Goal: Transaction & Acquisition: Purchase product/service

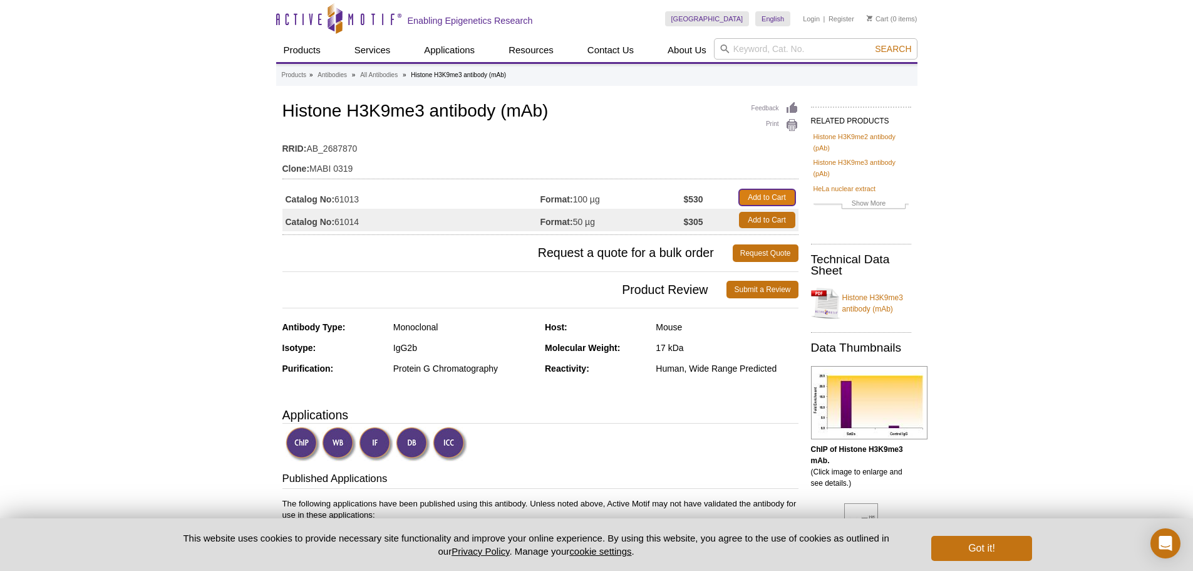
click at [768, 197] on link "Add to Cart" at bounding box center [767, 197] width 56 height 16
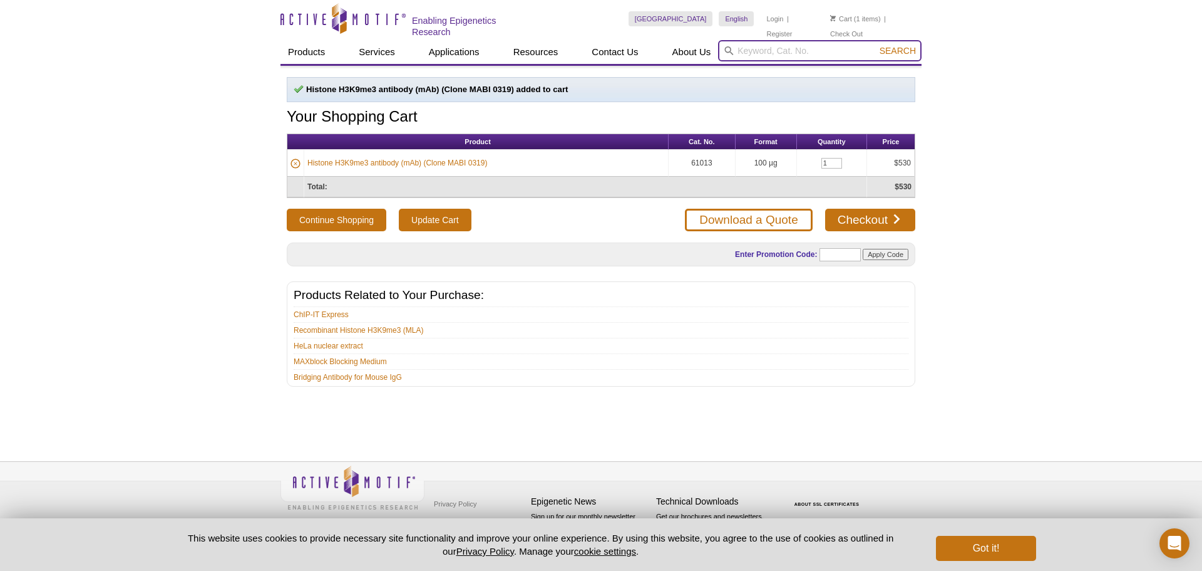
click at [767, 50] on input "search" at bounding box center [820, 50] width 204 height 21
paste input "61379"
type input "61379"
click at [896, 46] on span "Search" at bounding box center [898, 51] width 36 height 10
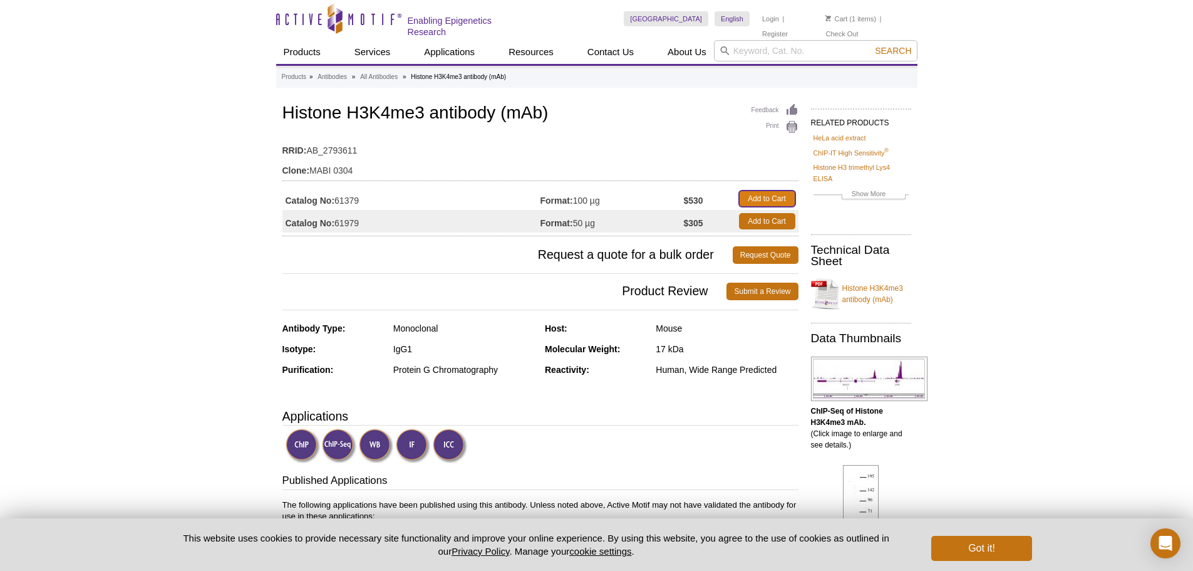
click at [758, 200] on link "Add to Cart" at bounding box center [767, 198] width 56 height 16
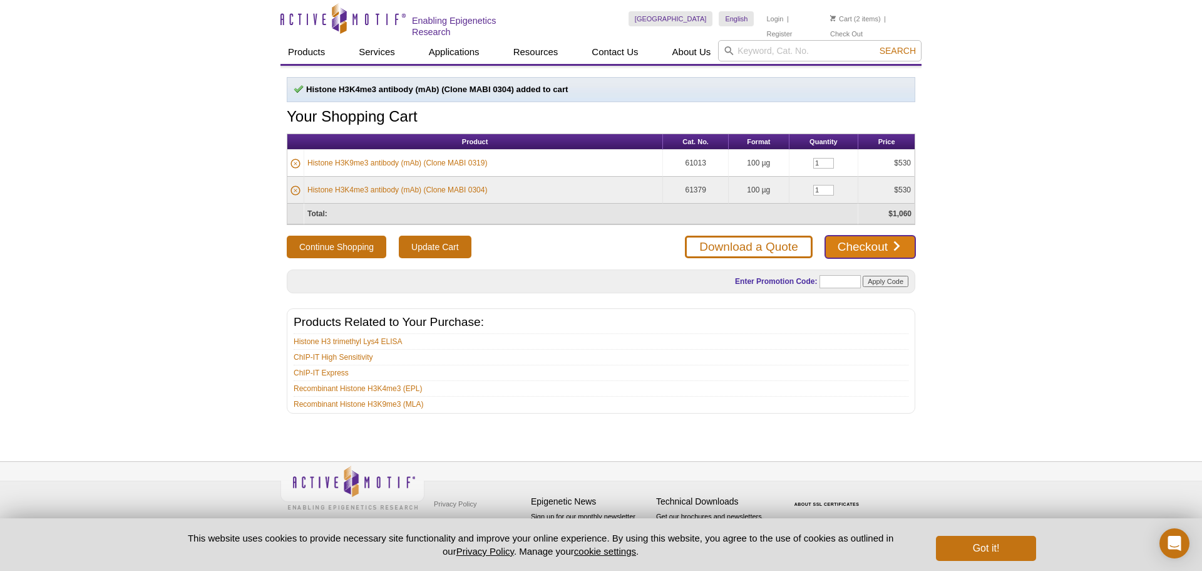
click at [868, 245] on link "Checkout" at bounding box center [870, 246] width 90 height 23
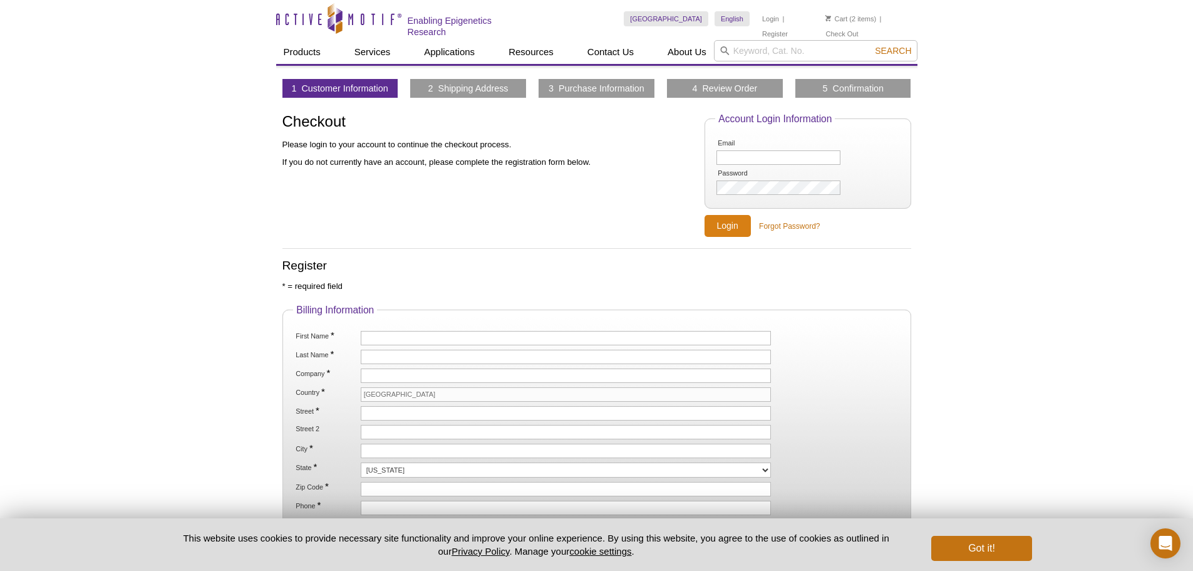
type input "[EMAIL_ADDRESS][DOMAIN_NAME]"
type input "krajendr@bcm.edu"
click at [728, 228] on input "Login" at bounding box center [728, 226] width 46 height 22
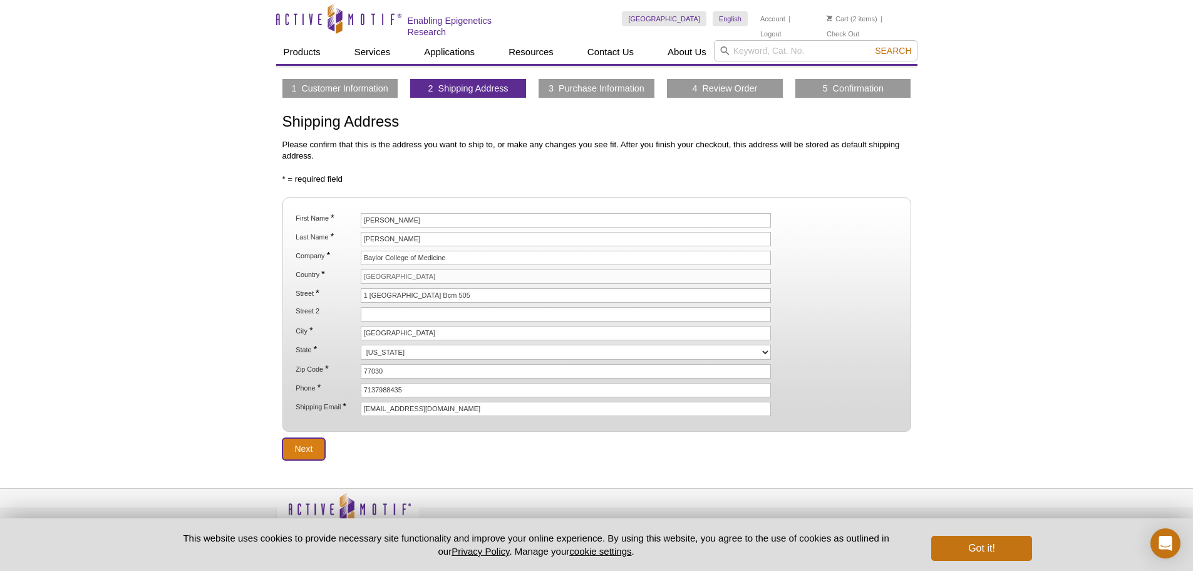
click at [308, 445] on input "Next" at bounding box center [303, 449] width 43 height 22
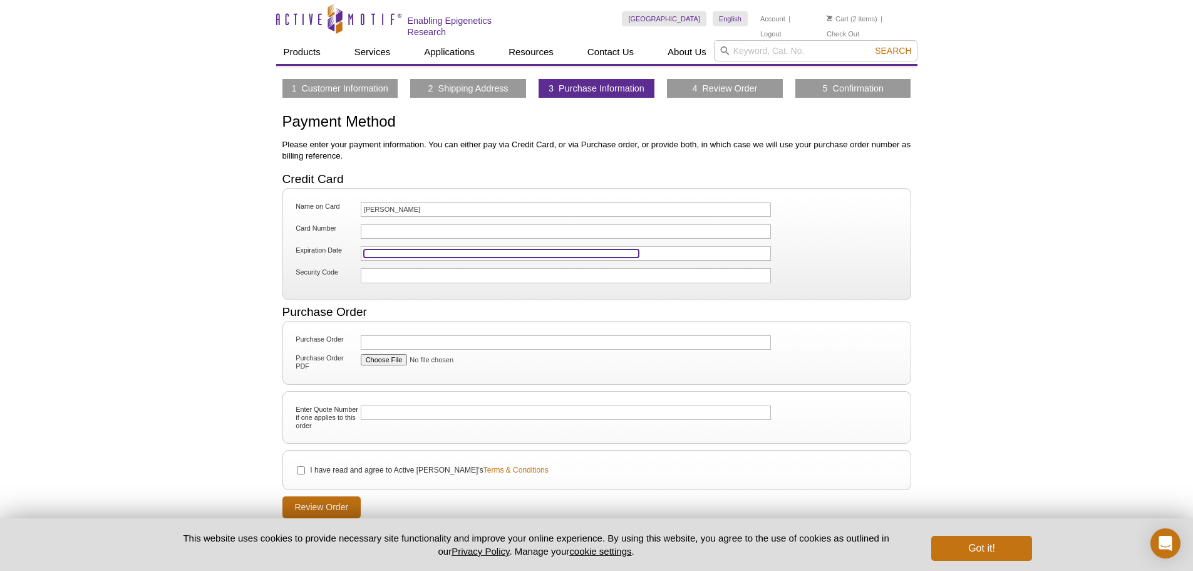
click at [401, 249] on iframe at bounding box center [501, 253] width 275 height 8
click at [323, 373] on fieldset "Purchase Order Purchase Order PDF" at bounding box center [596, 353] width 629 height 64
click at [303, 470] on input "I have read and agree to Active Motif's Terms & Conditions" at bounding box center [301, 470] width 8 height 8
checkbox input "true"
click at [344, 505] on input "Review Order" at bounding box center [321, 507] width 79 height 22
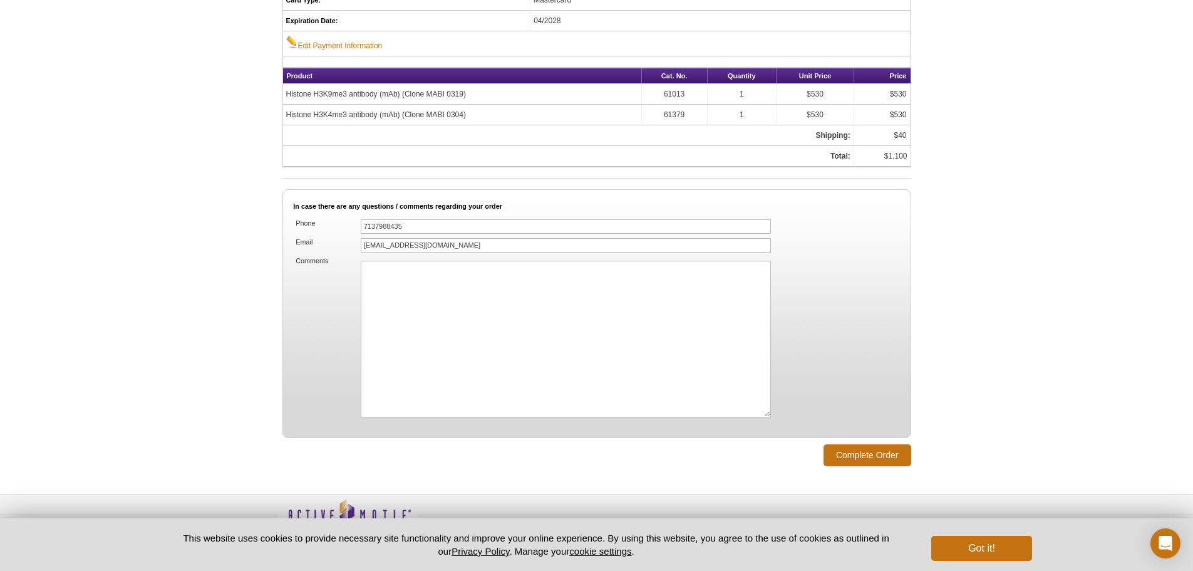
scroll to position [753, 0]
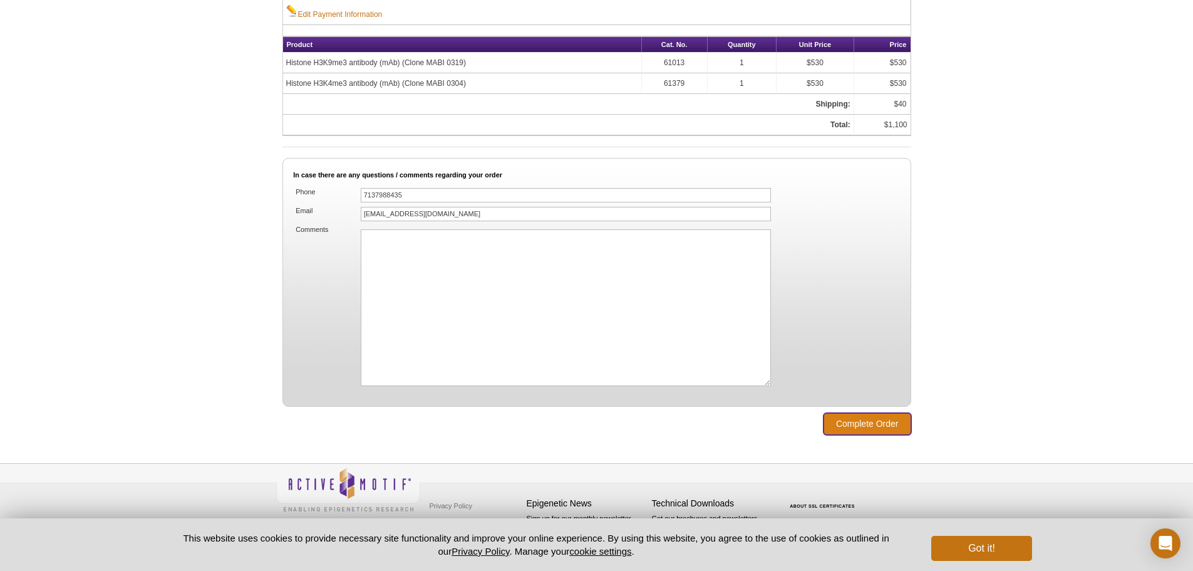
click at [876, 415] on input "Complete Order" at bounding box center [868, 424] width 88 height 22
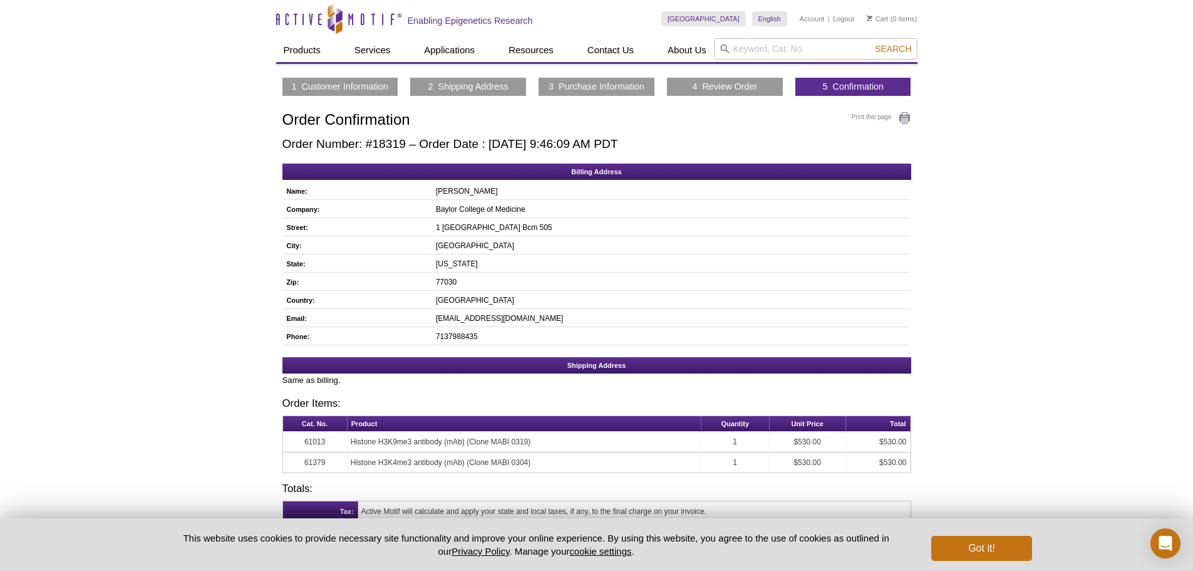
click at [395, 130] on h1 "Order Confirmation" at bounding box center [596, 120] width 629 height 18
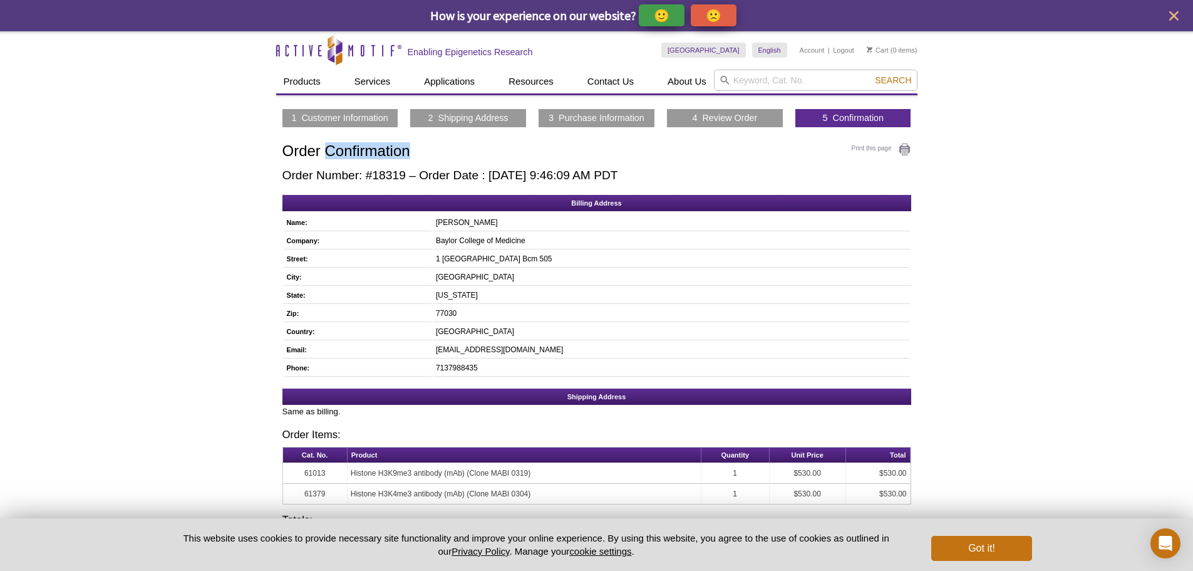
click at [395, 146] on h1 "Order Confirmation" at bounding box center [596, 152] width 629 height 18
click at [386, 165] on div "Print this page Order Confirmation Order Number: #18319 – Order Date : [DATE] 9…" at bounding box center [596, 162] width 629 height 39
copy h2 "18319"
